Goal: Task Accomplishment & Management: Complete application form

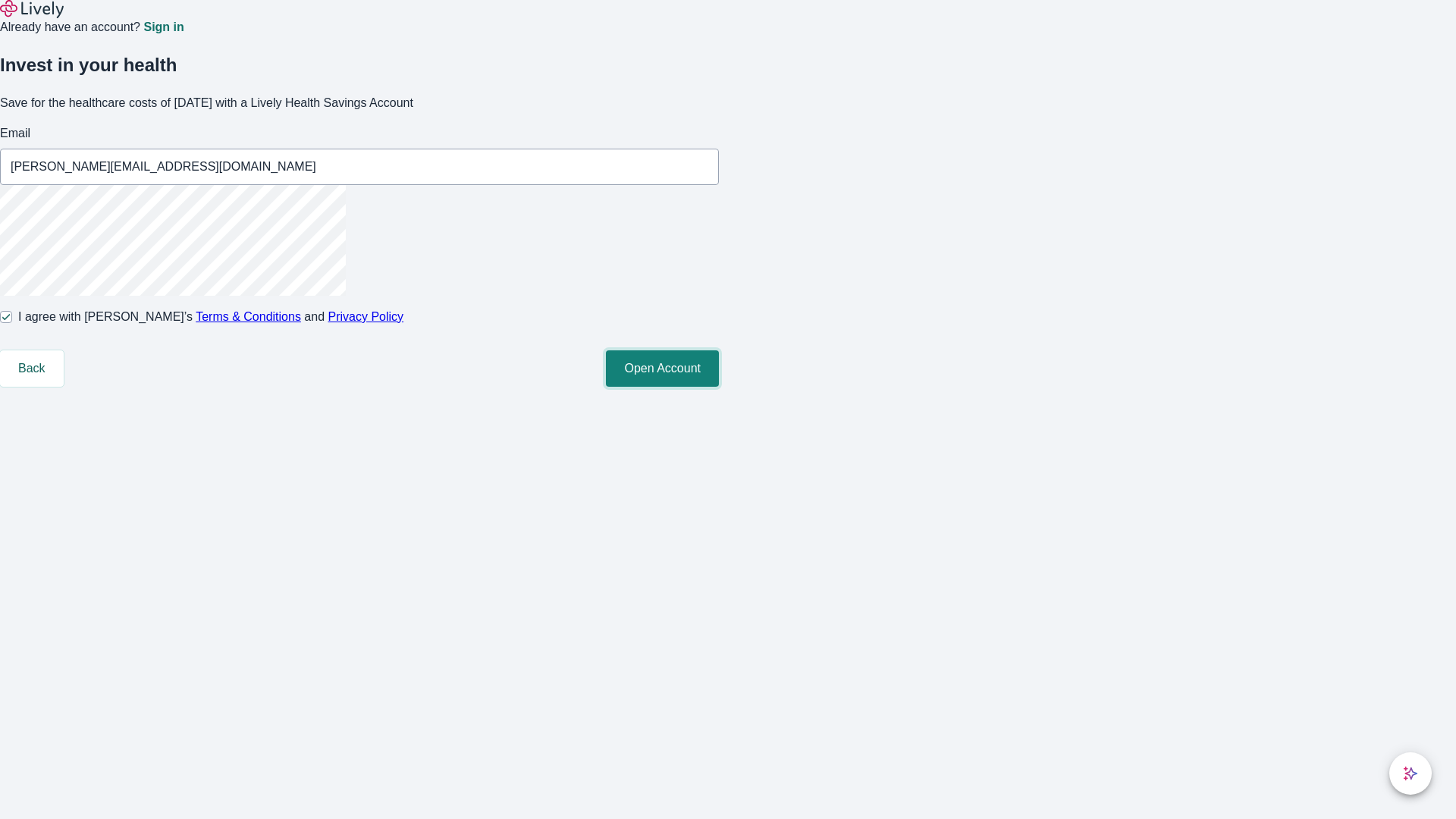
click at [719, 387] on button "Open Account" at bounding box center [662, 368] width 113 height 37
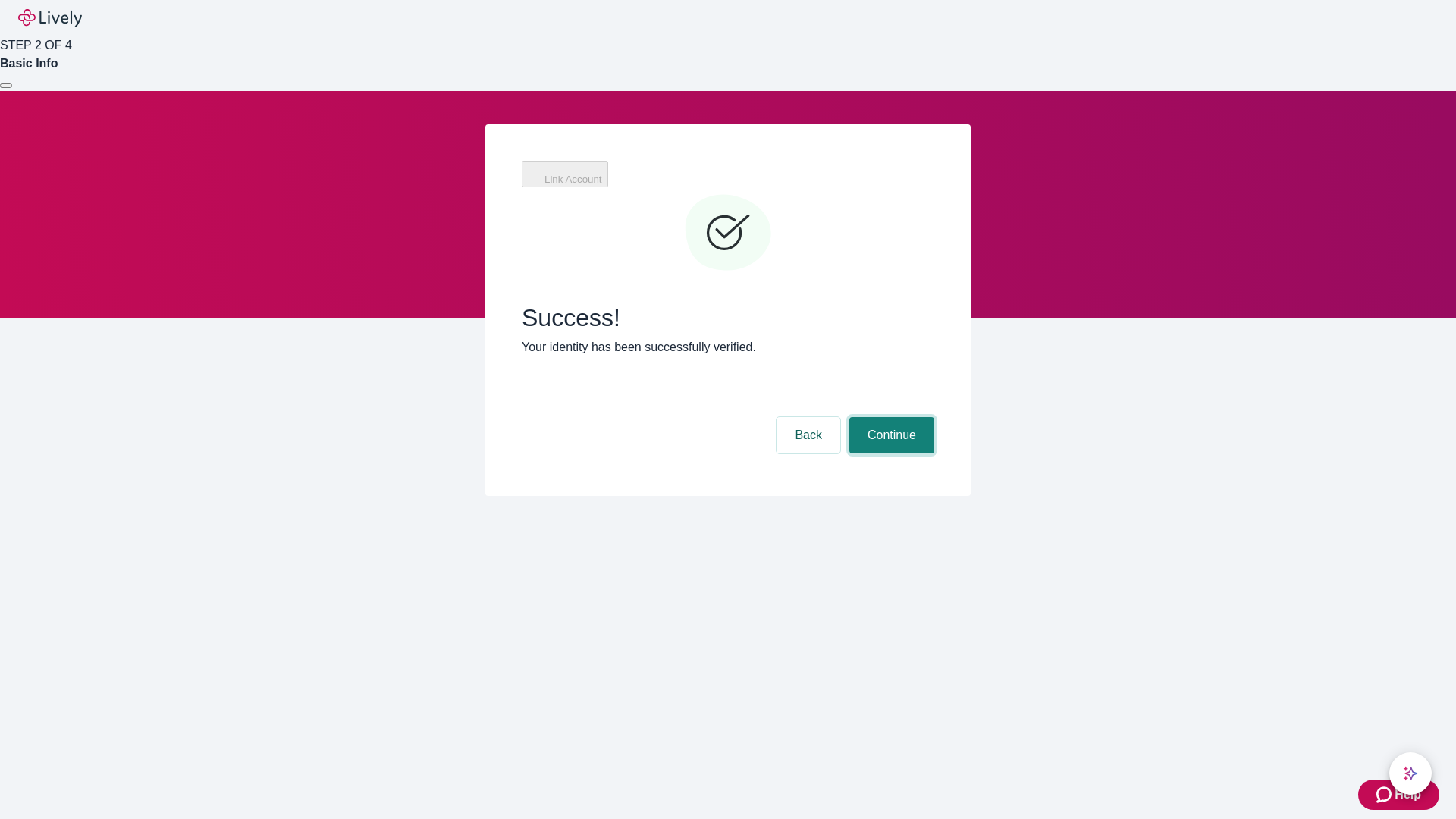
click at [890, 417] on button "Continue" at bounding box center [892, 435] width 85 height 37
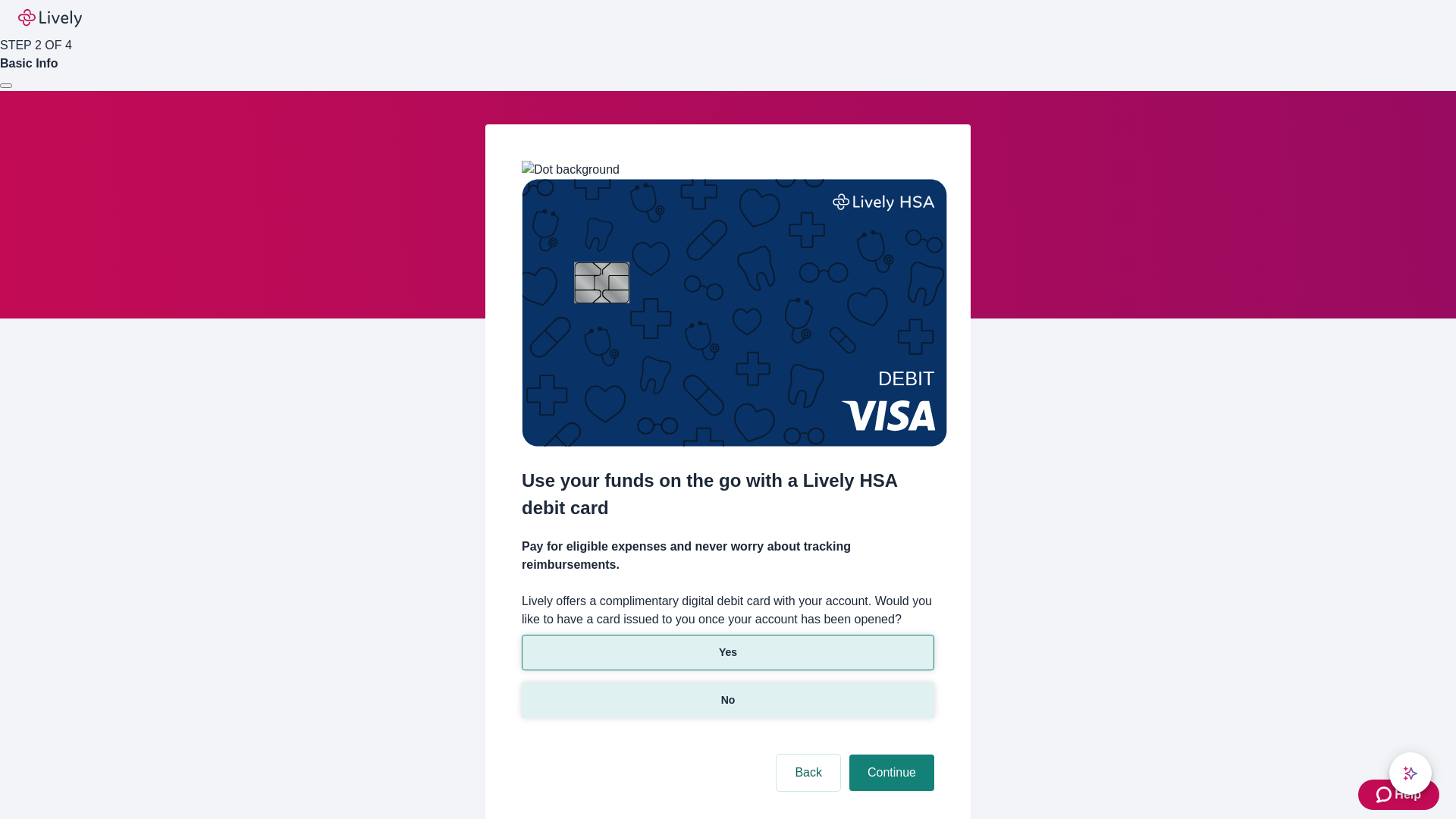
click at [728, 692] on p "No" at bounding box center [728, 700] width 14 height 16
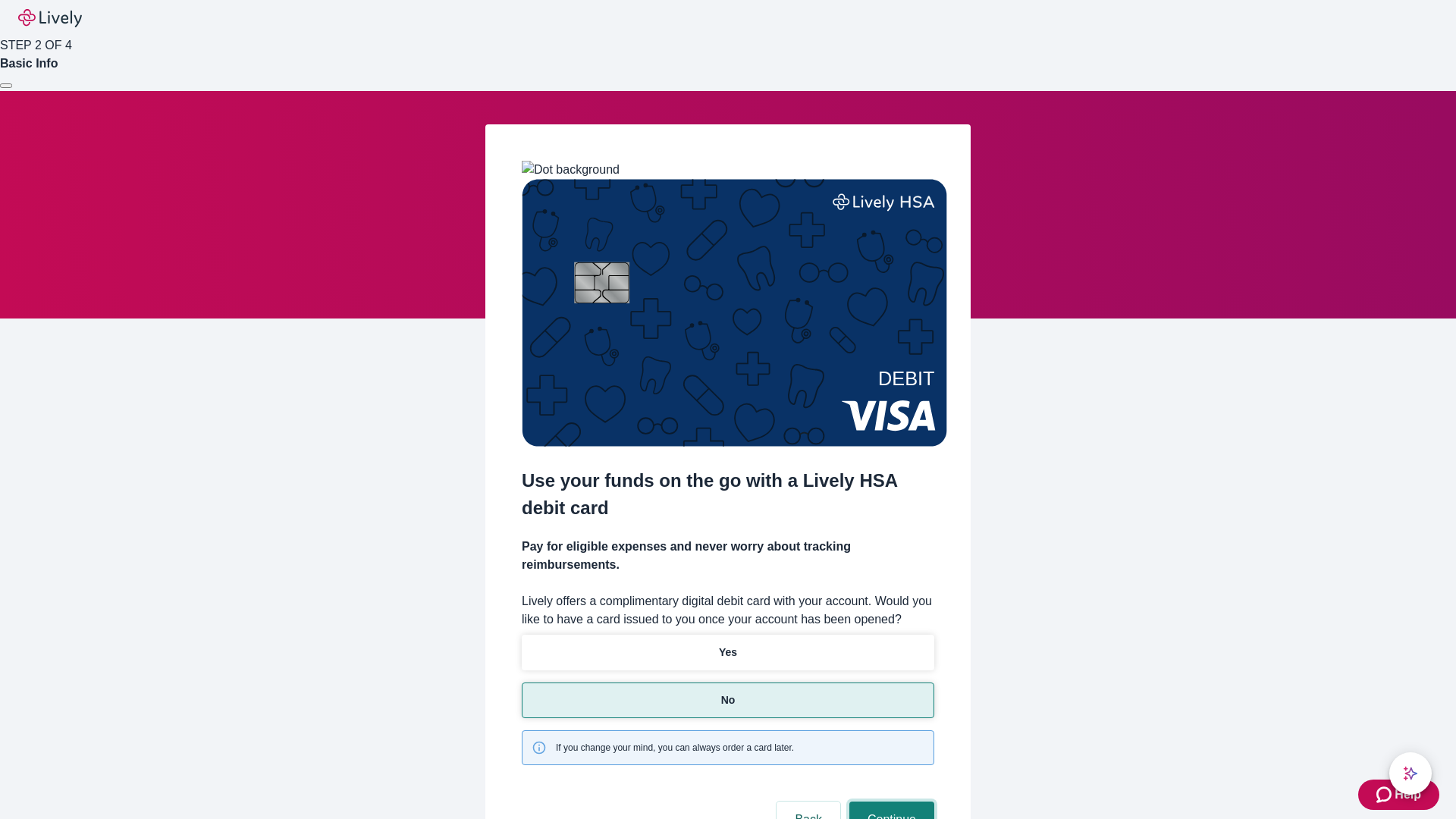
click at [890, 801] on button "Continue" at bounding box center [892, 820] width 85 height 37
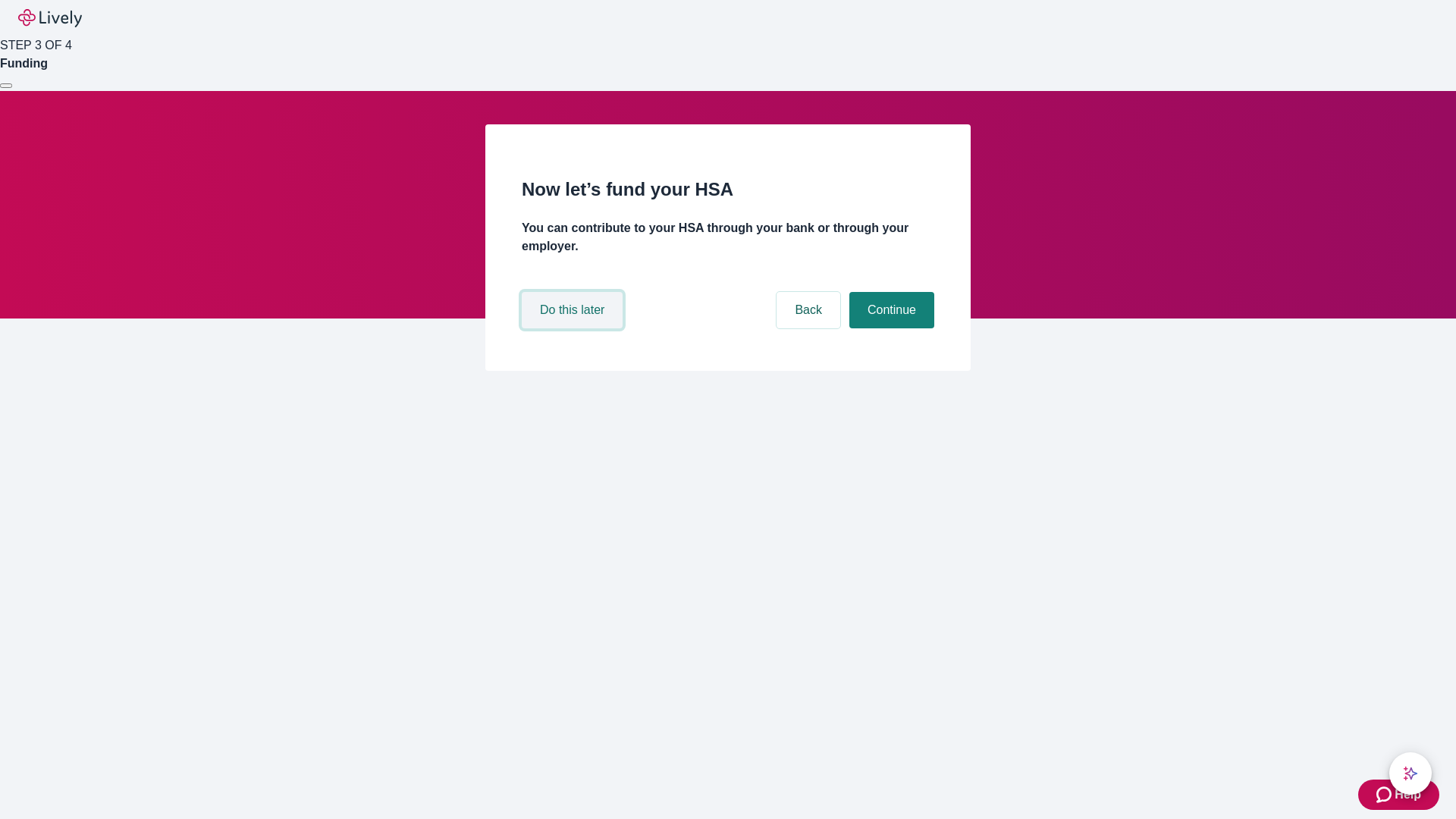
click at [574, 328] on button "Do this later" at bounding box center [572, 311] width 101 height 37
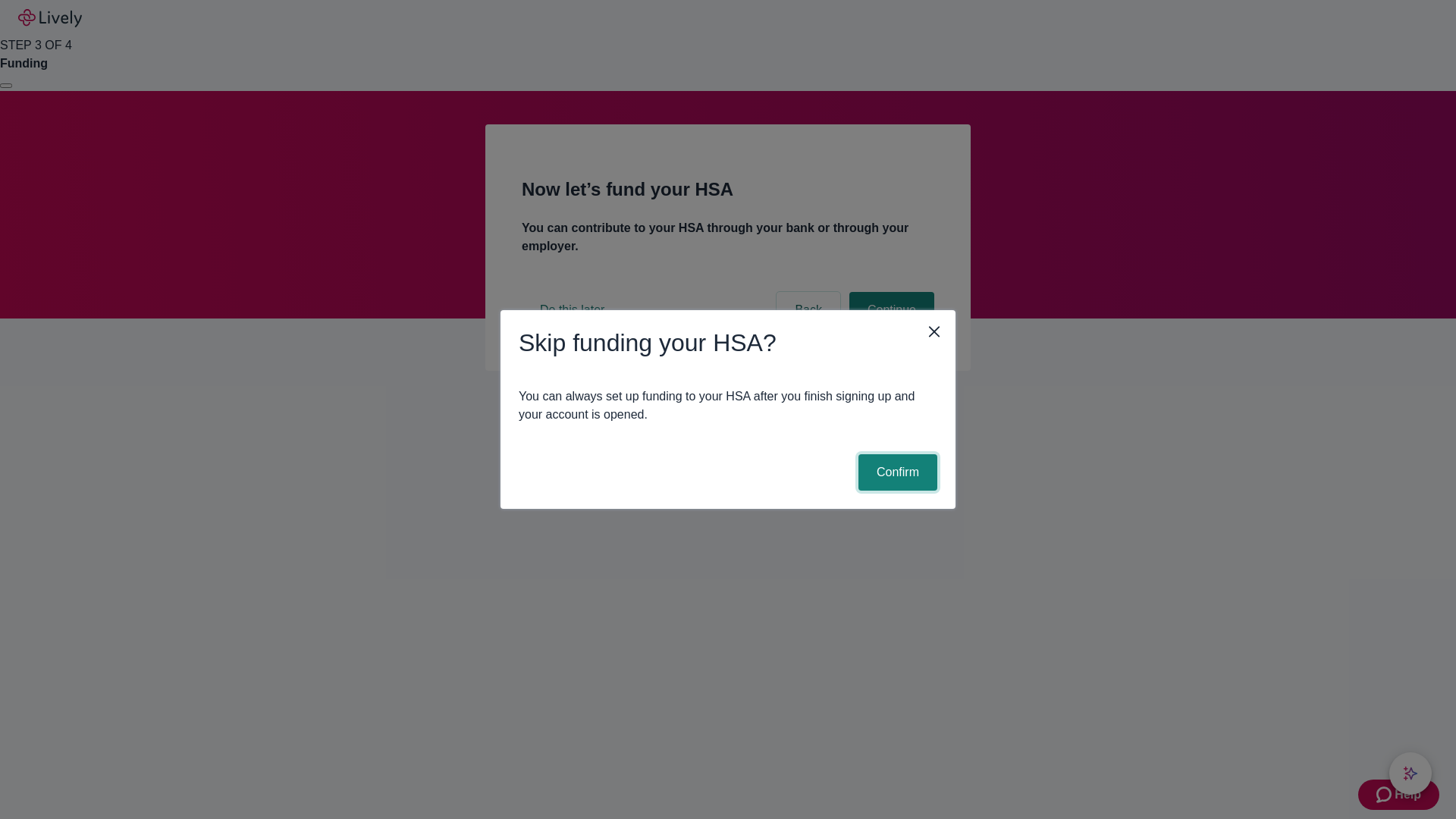
click at [895, 473] on button "Confirm" at bounding box center [898, 473] width 79 height 37
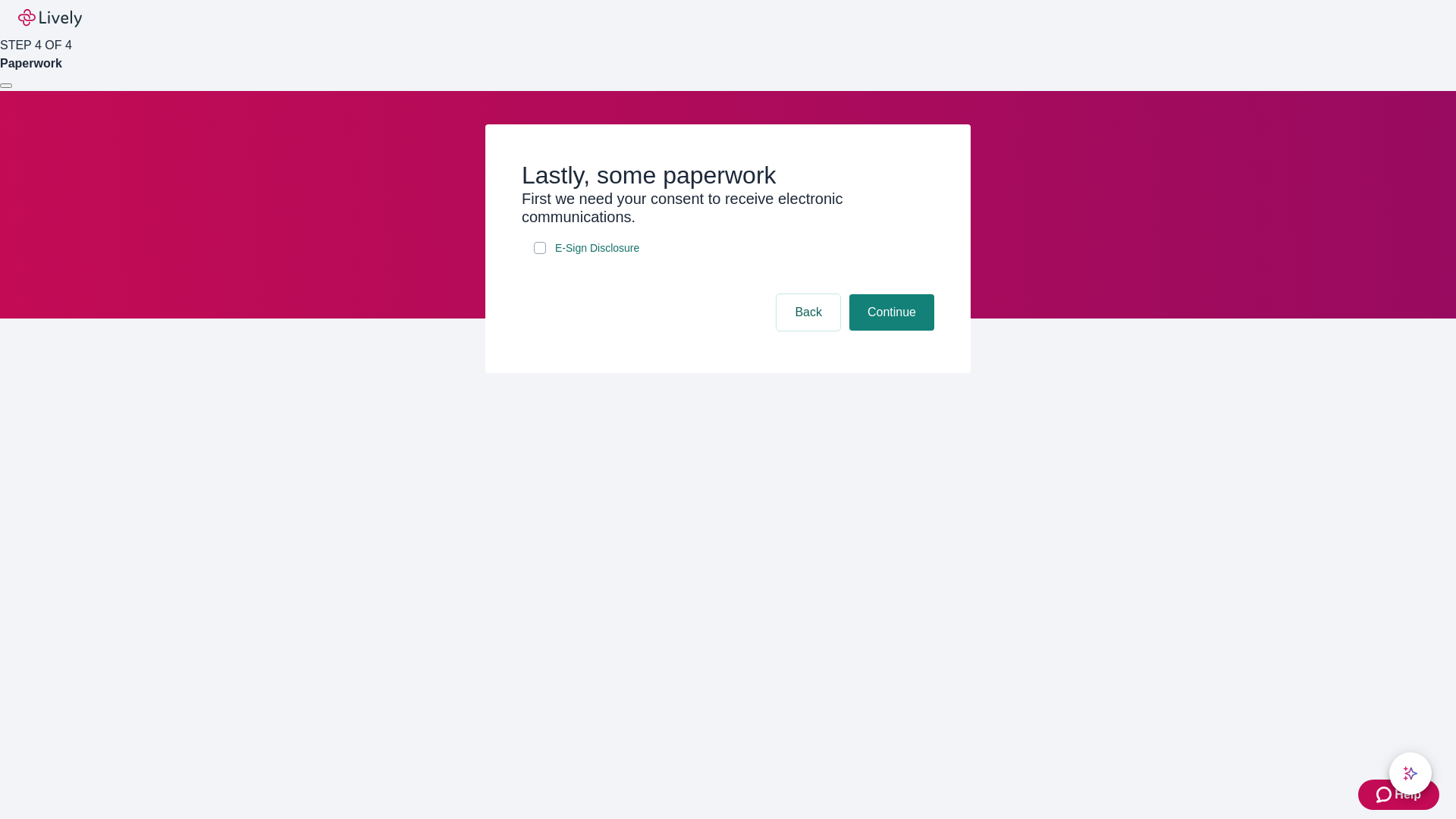
click at [540, 254] on input "E-Sign Disclosure" at bounding box center [540, 248] width 13 height 13
checkbox input "true"
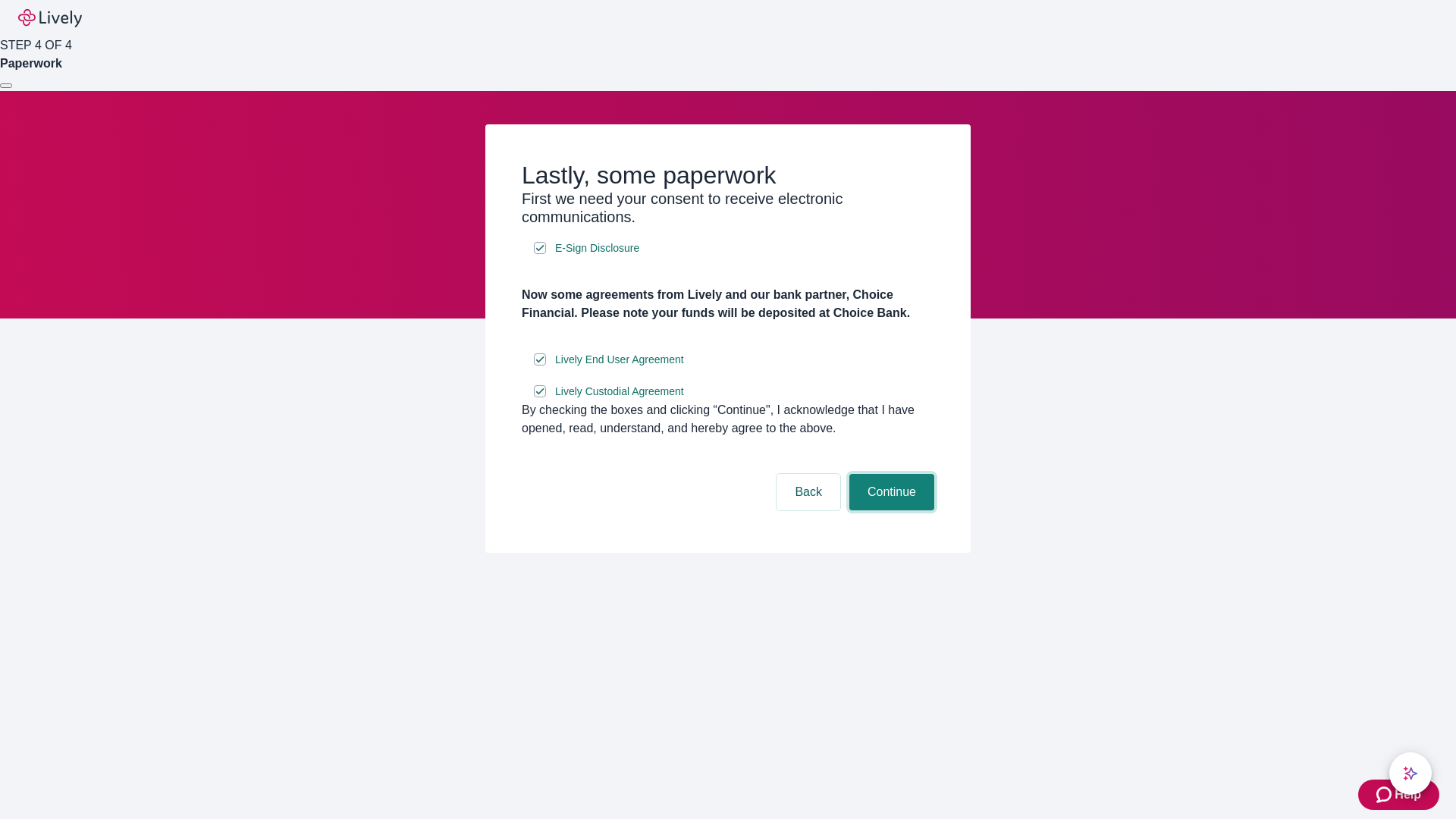
click at [890, 510] on button "Continue" at bounding box center [892, 493] width 85 height 37
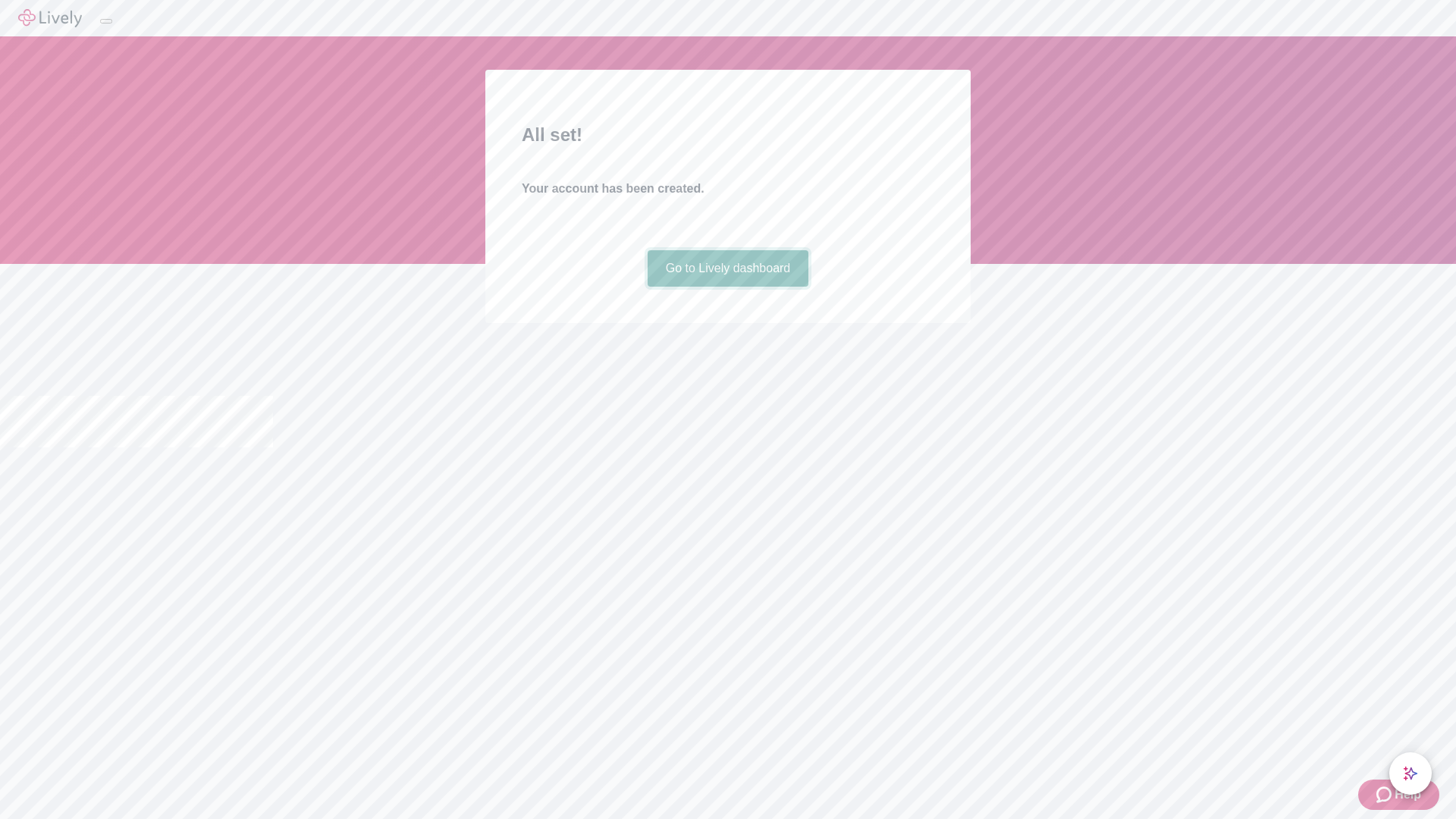
click at [728, 286] on link "Go to Lively dashboard" at bounding box center [728, 269] width 161 height 37
